Goal: Task Accomplishment & Management: Complete application form

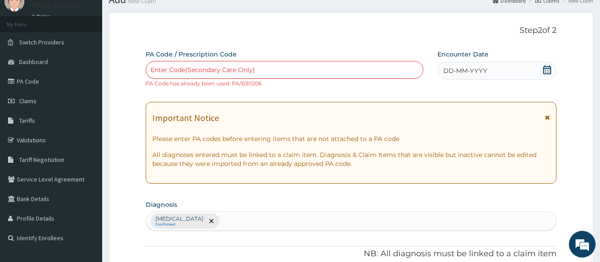
scroll to position [12, 0]
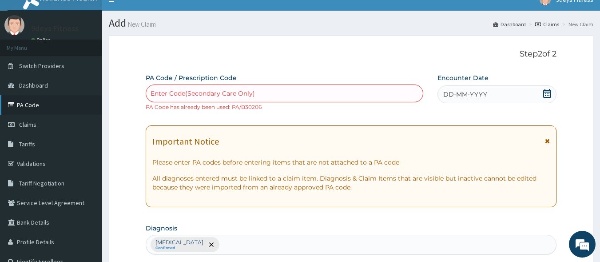
click at [48, 101] on link "PA Code" at bounding box center [51, 105] width 102 height 20
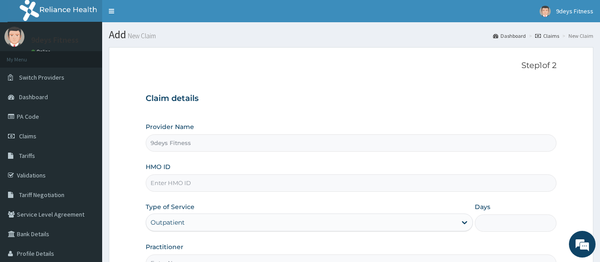
type input "9deys Fitness"
type input "1"
paste input "Ftp/10044/a"
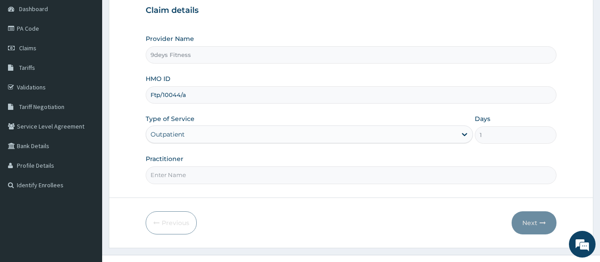
scroll to position [89, 0]
type input "Ftp/10044/a"
click at [195, 177] on input "Practitioner" at bounding box center [351, 173] width 411 height 17
type input "mr ninedeys"
click at [534, 222] on button "Next" at bounding box center [534, 221] width 45 height 23
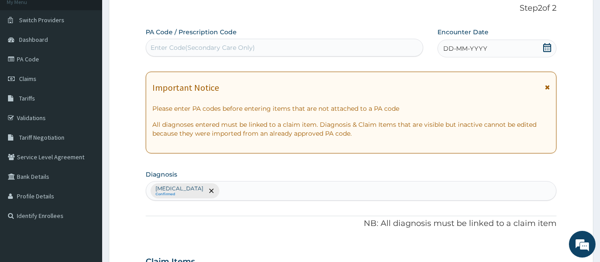
scroll to position [0, 0]
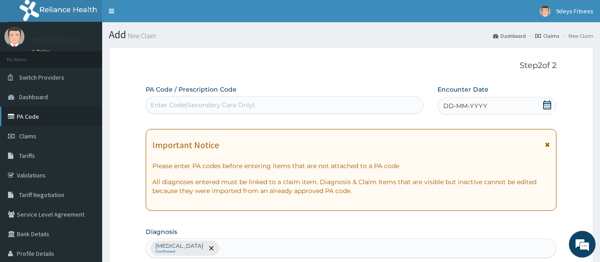
click at [30, 114] on link "PA Code" at bounding box center [51, 117] width 102 height 20
